Goal: Navigation & Orientation: Find specific page/section

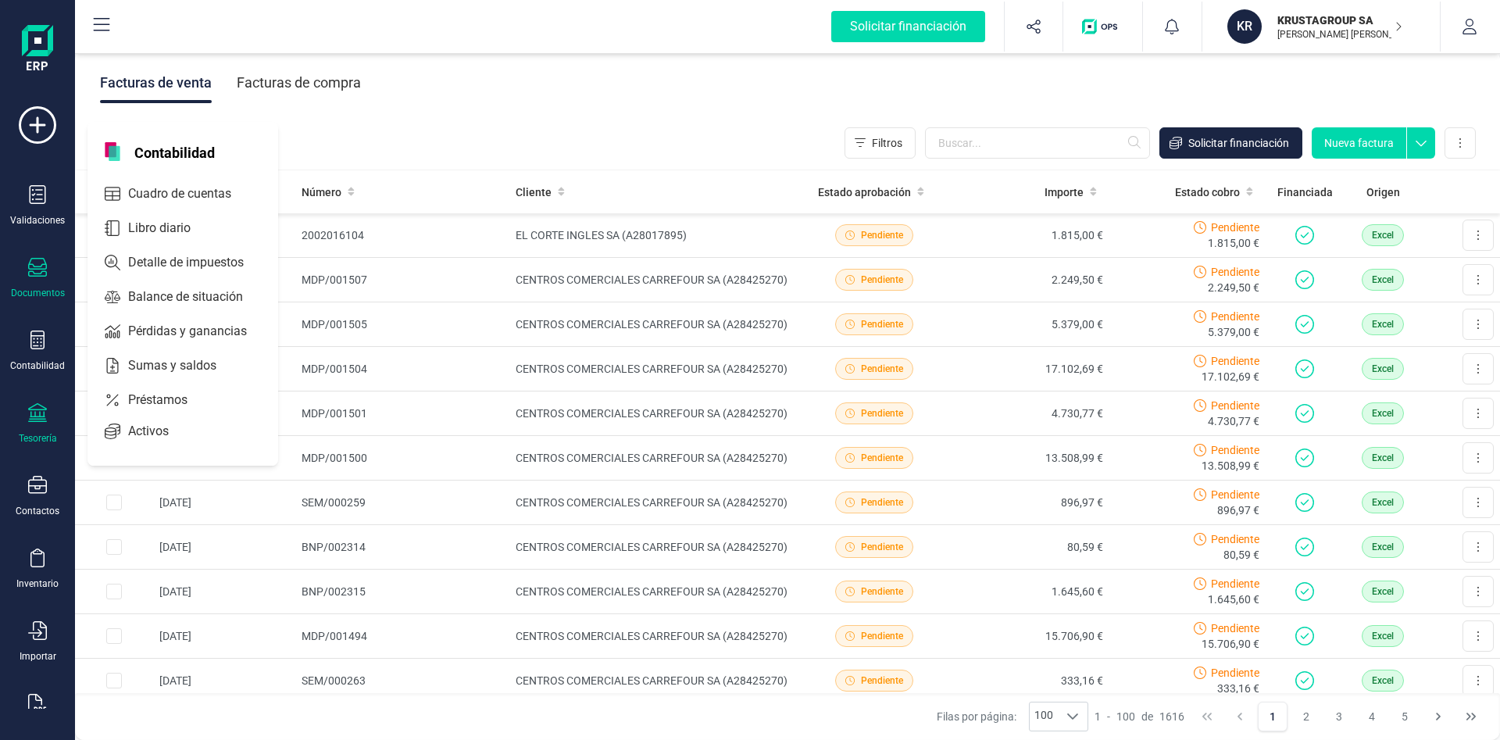
click at [34, 416] on icon at bounding box center [37, 412] width 19 height 19
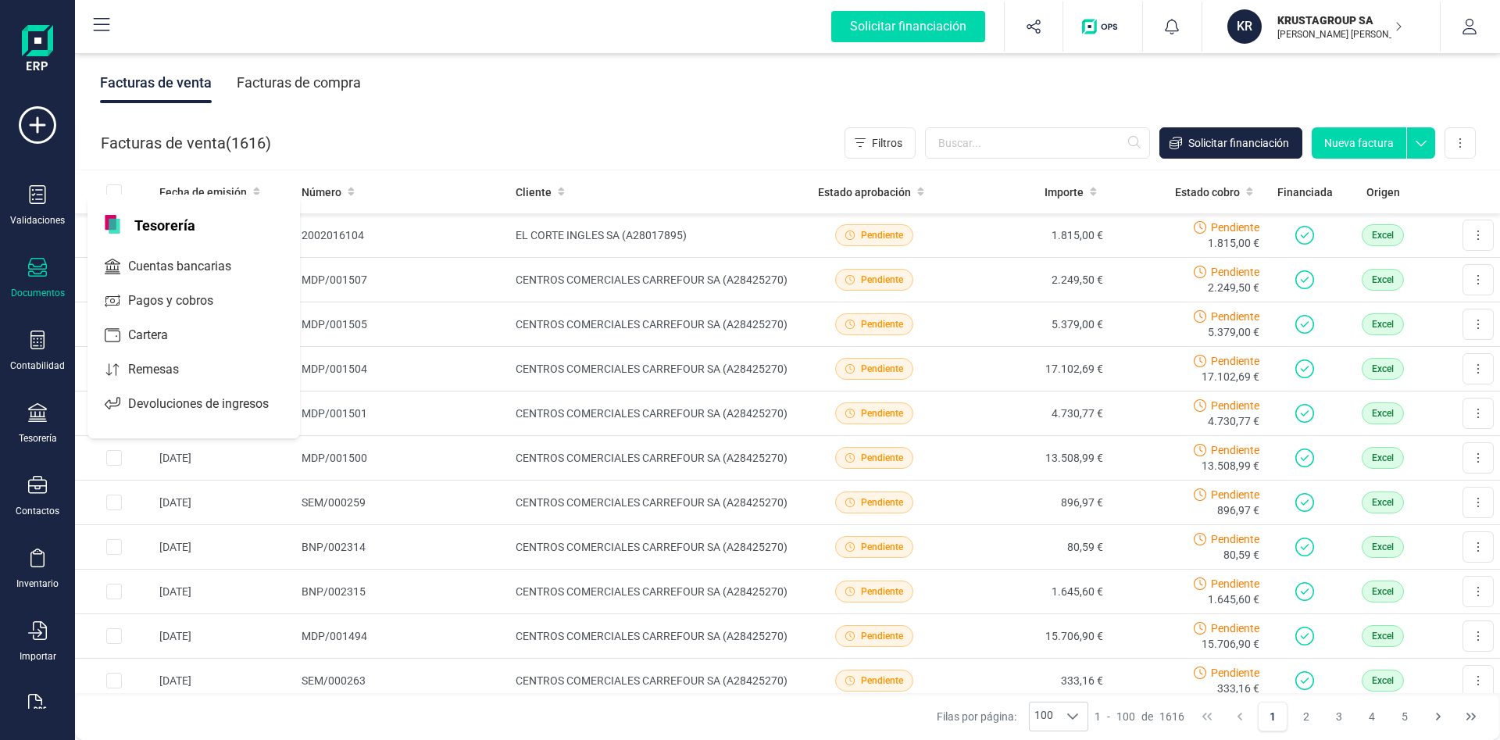
click at [209, 282] on div "Cuentas bancarias" at bounding box center [193, 266] width 212 height 37
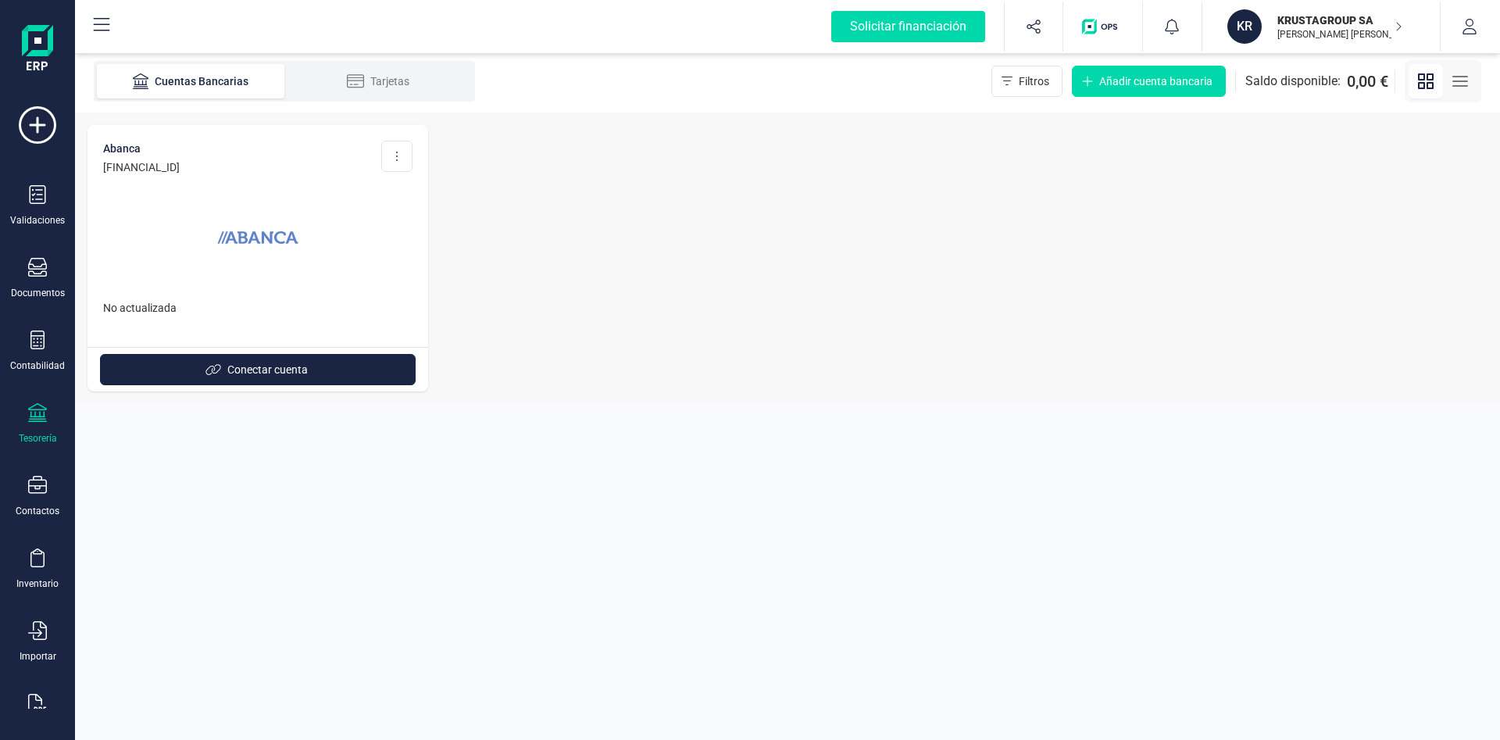
click at [36, 422] on div at bounding box center [37, 414] width 19 height 23
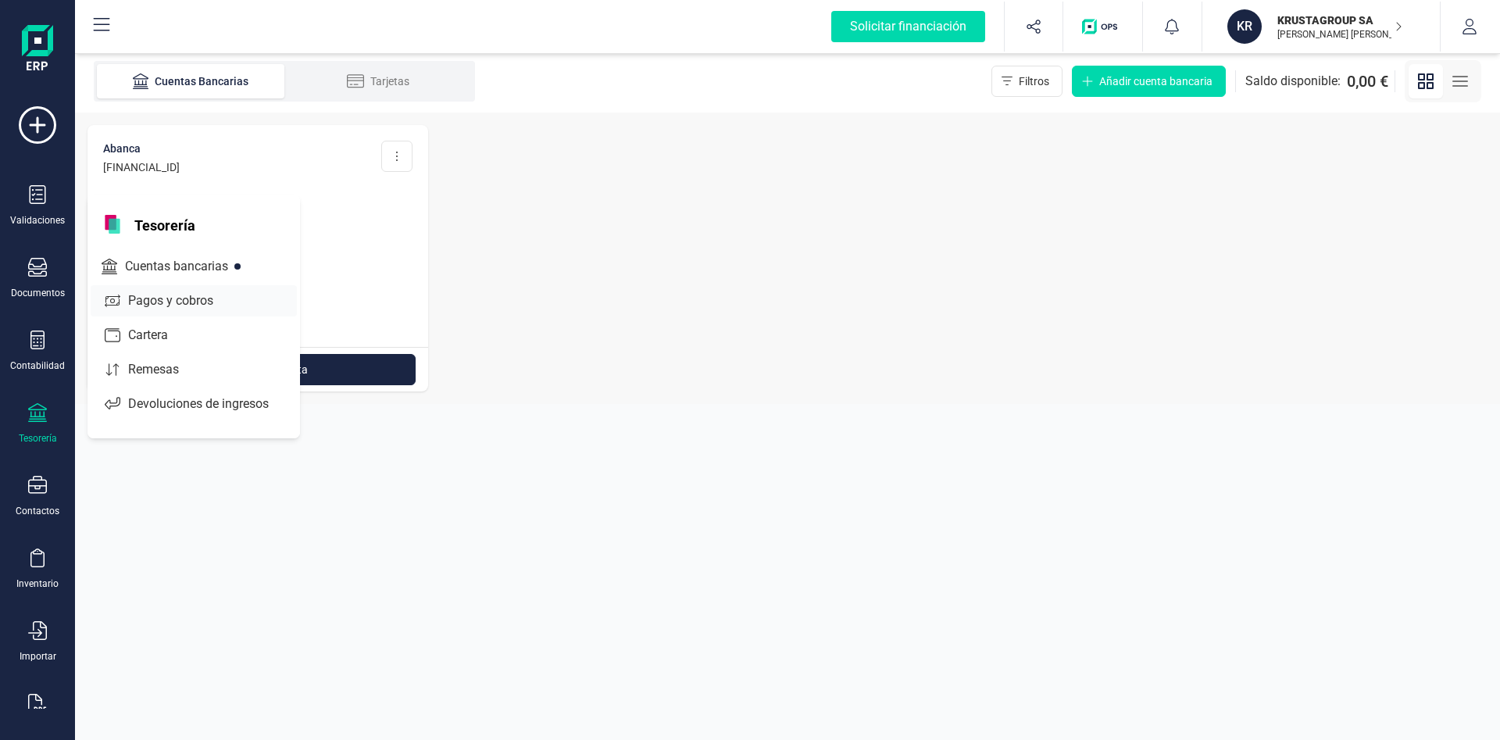
click at [156, 301] on span "Pagos y cobros" at bounding box center [181, 300] width 119 height 19
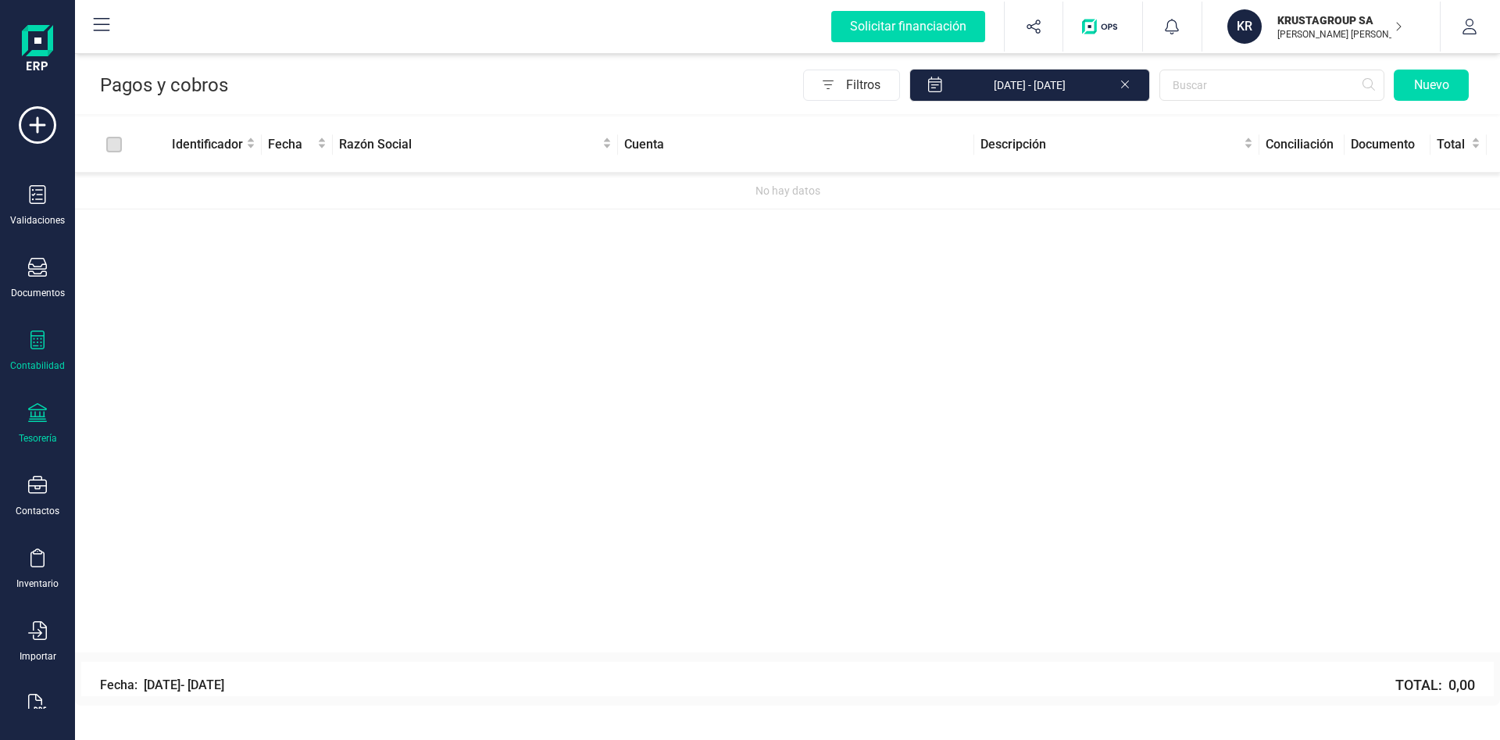
click at [41, 347] on icon at bounding box center [37, 339] width 19 height 19
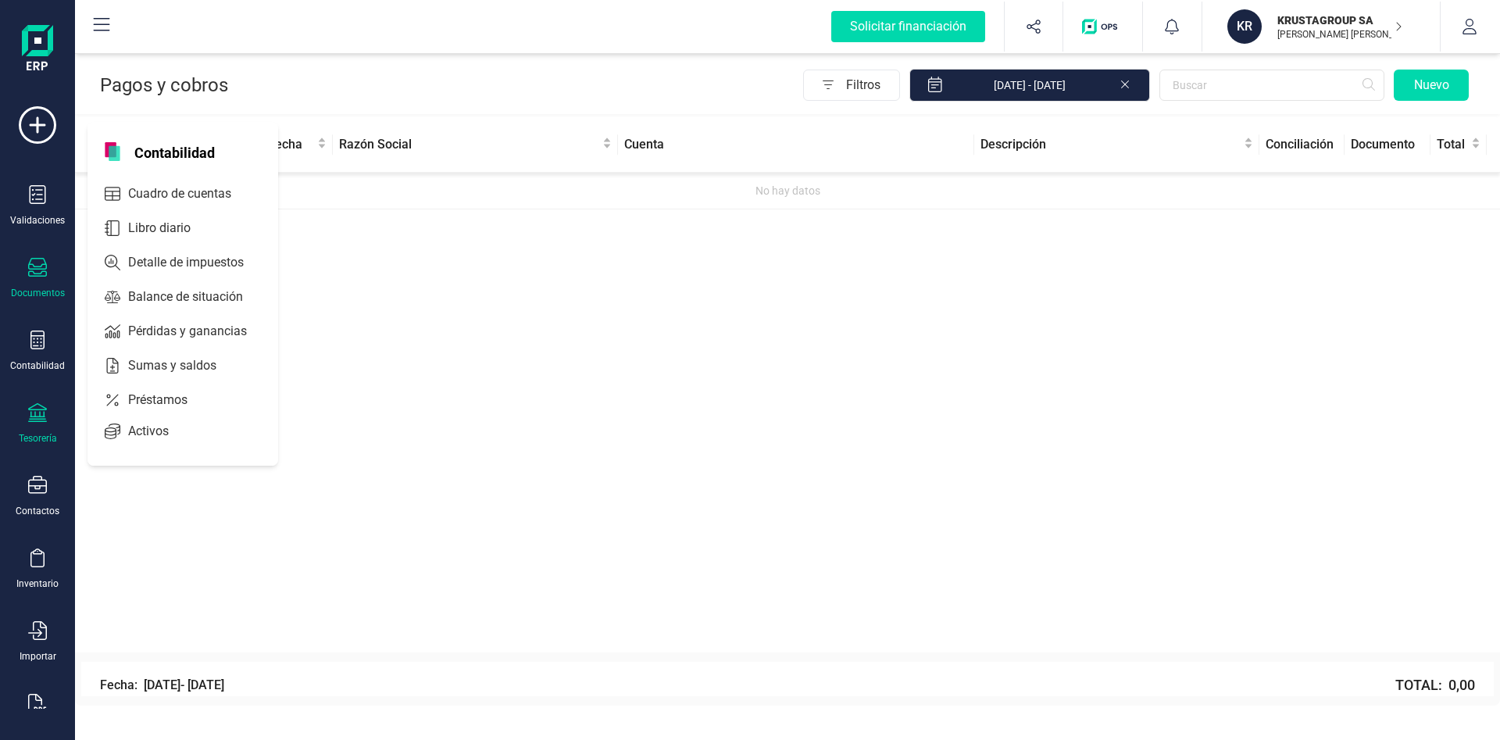
click at [57, 287] on div "Documentos" at bounding box center [38, 293] width 54 height 12
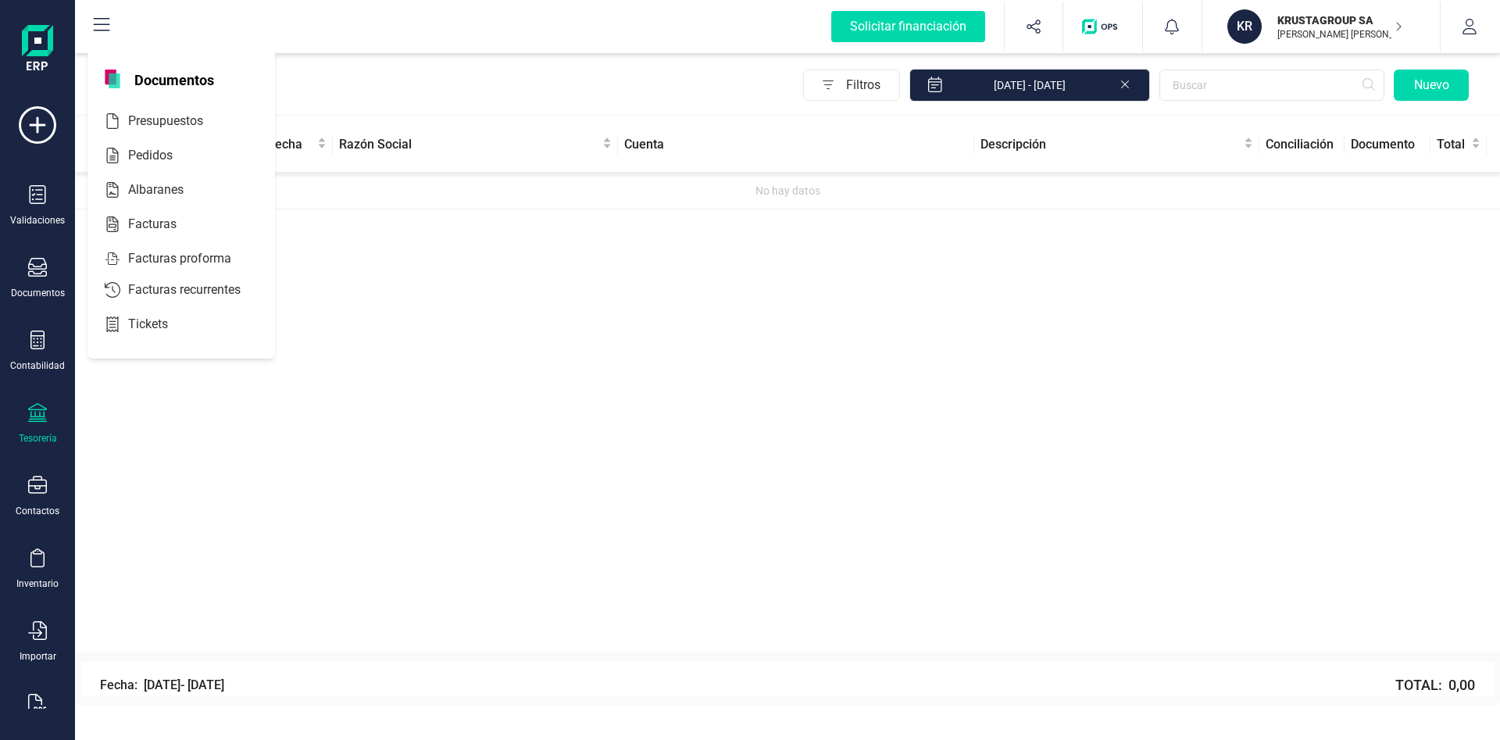
click at [1114, 30] on img "button" at bounding box center [1102, 27] width 41 height 16
